Goal: Find specific page/section: Find specific page/section

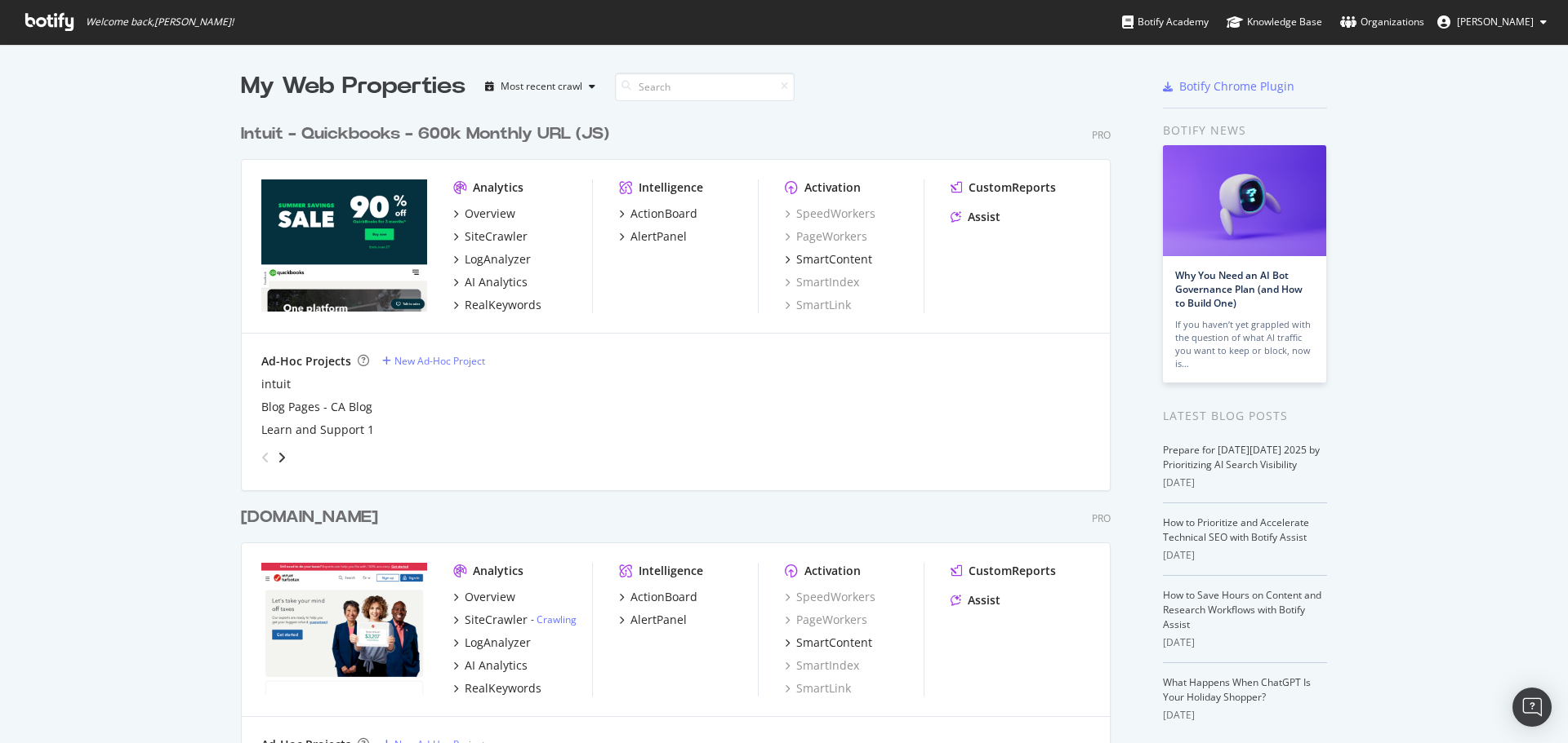
scroll to position [731, 1543]
click at [492, 263] on div "LogAnalyzer" at bounding box center [498, 260] width 66 height 17
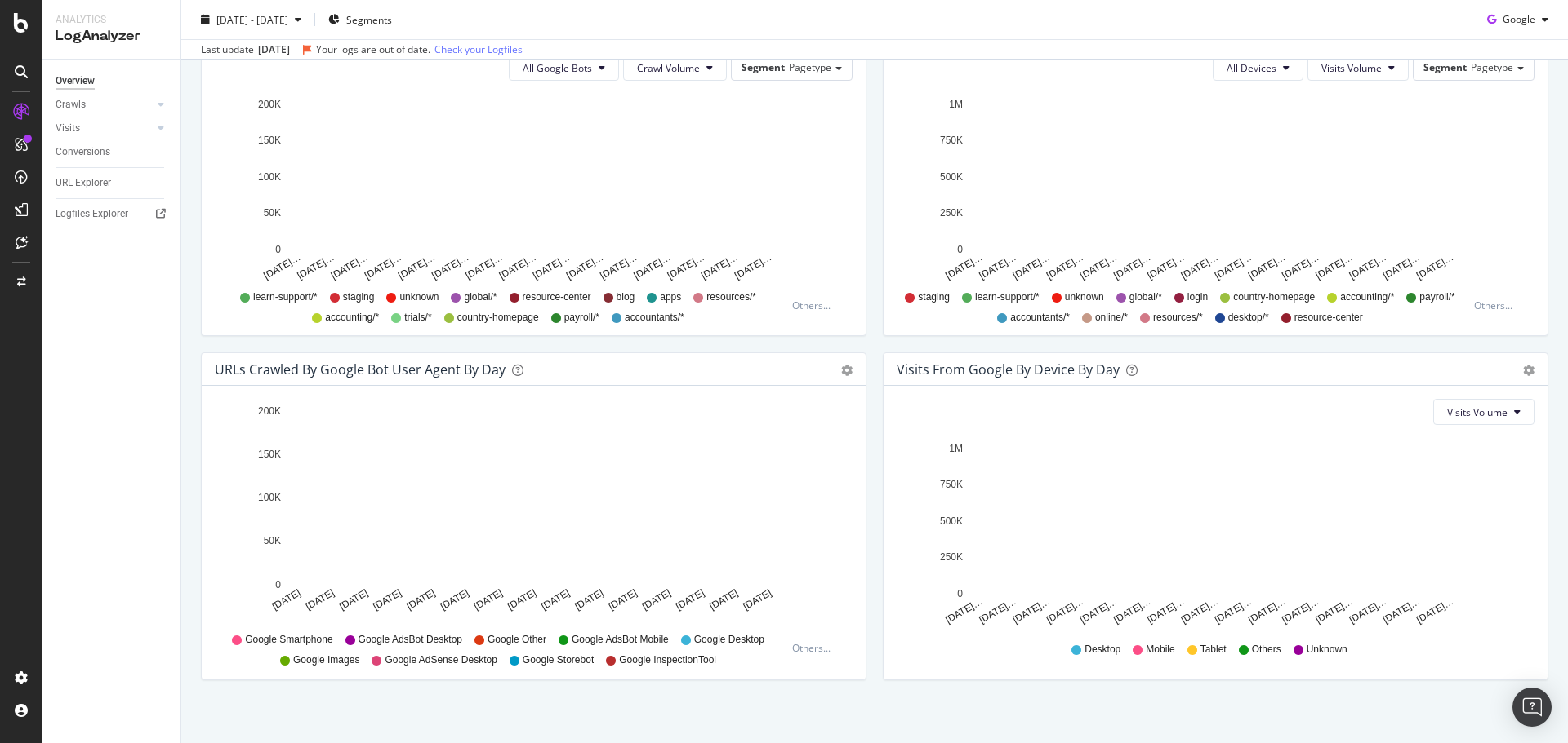
scroll to position [617, 0]
